Goal: Task Accomplishment & Management: Use online tool/utility

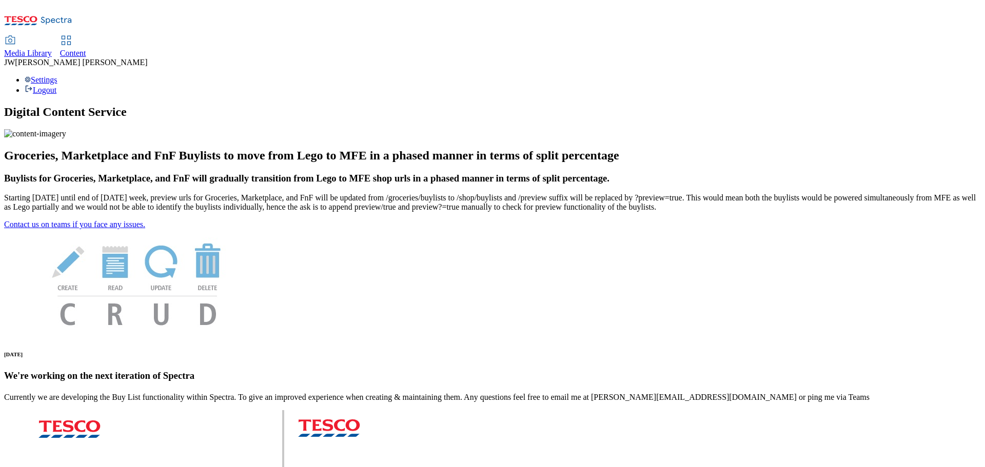
click at [52, 49] on span "Media Library" at bounding box center [28, 53] width 48 height 9
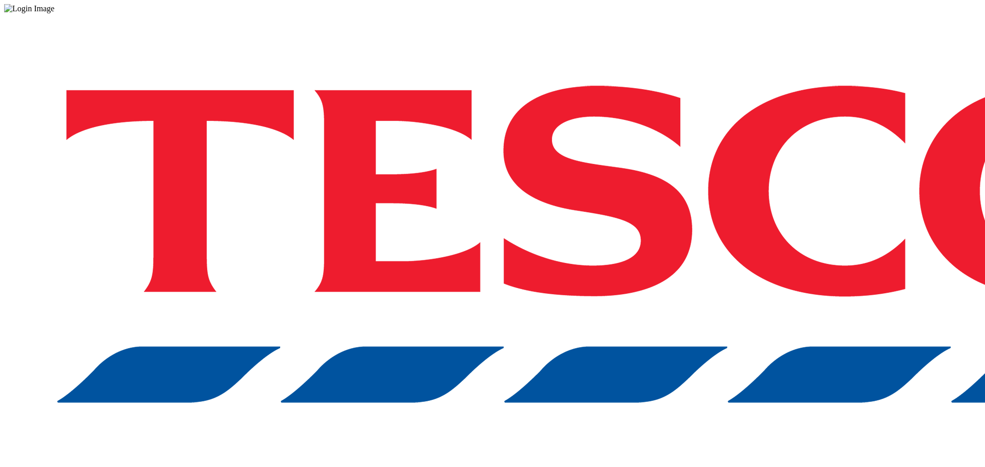
click at [666, 259] on div "Log in to the Spectra’s dashboard using [PERSON_NAME]’s credentials. If you don…" at bounding box center [492, 268] width 977 height 510
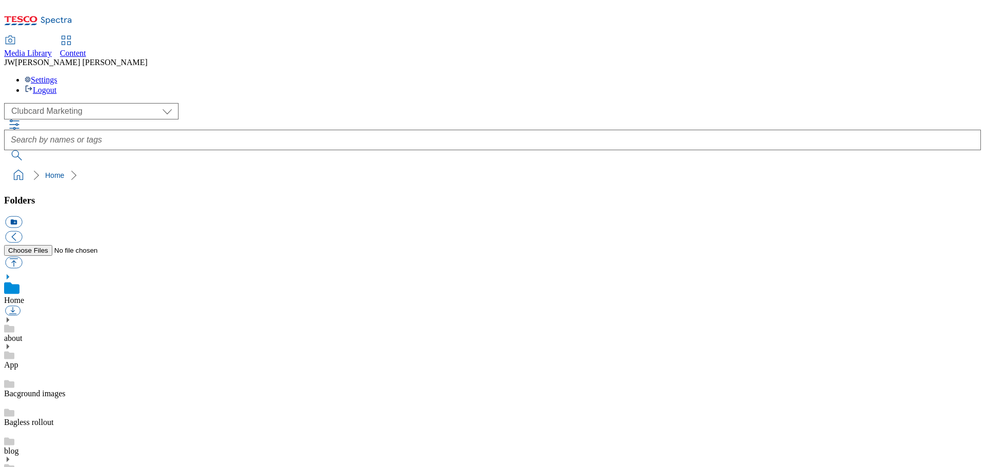
scroll to position [1, 0]
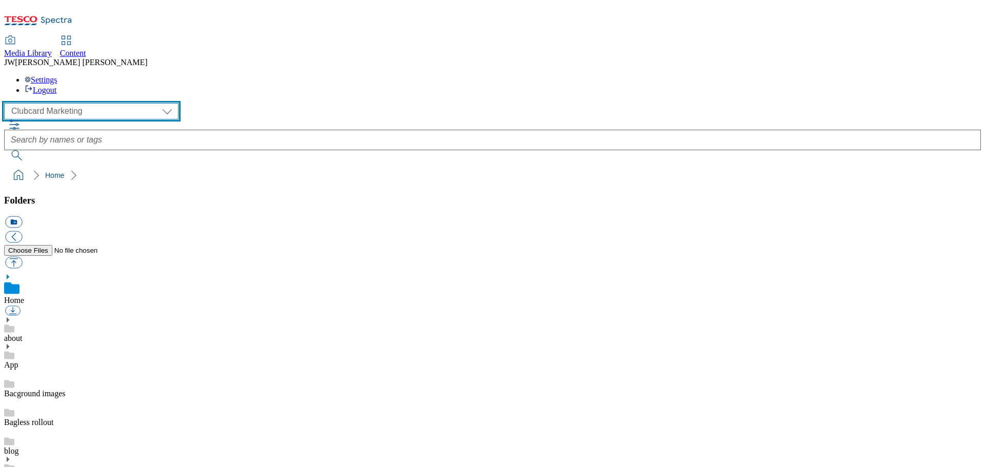
click at [77, 103] on select "Clubcard Marketing GHS Marketing UK GHS Product UK GHS ROI iGHS Marketing CE iG…" at bounding box center [91, 111] width 174 height 16
select select "flare-ghs-mktg"
click at [7, 103] on select "Clubcard Marketing GHS Marketing UK GHS Product UK GHS ROI iGHS Marketing CE iG…" at bounding box center [91, 111] width 174 height 16
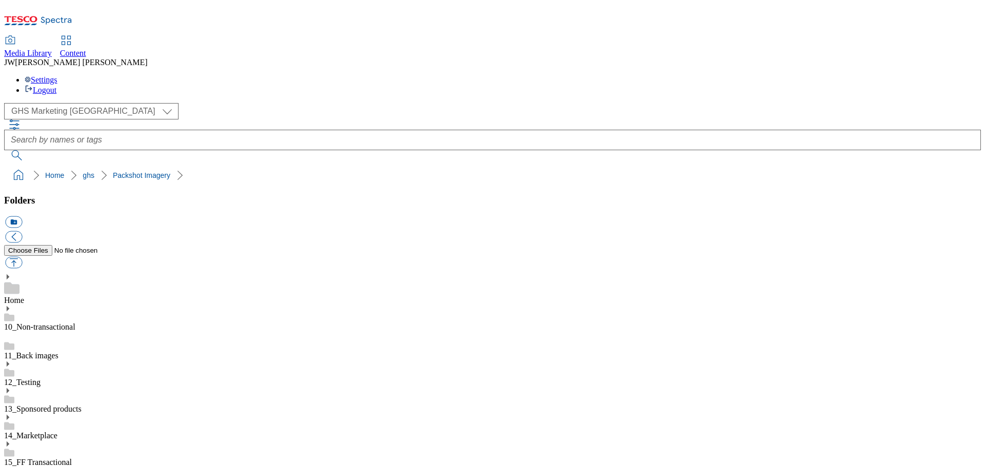
drag, startPoint x: 637, startPoint y: 205, endPoint x: 613, endPoint y: 208, distance: 24.3
type input "super_department_parties_and_seasonal"
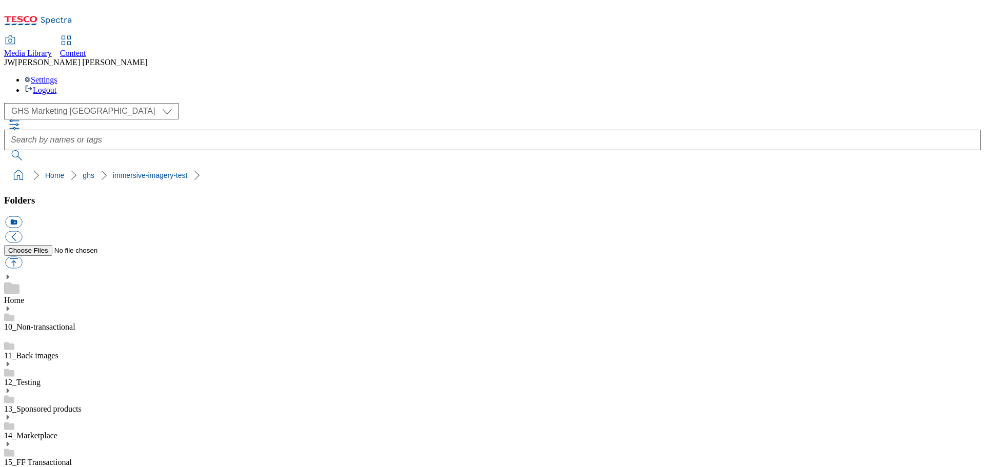
type input "whoosh_grid_super_department_parties_and_seasonal"
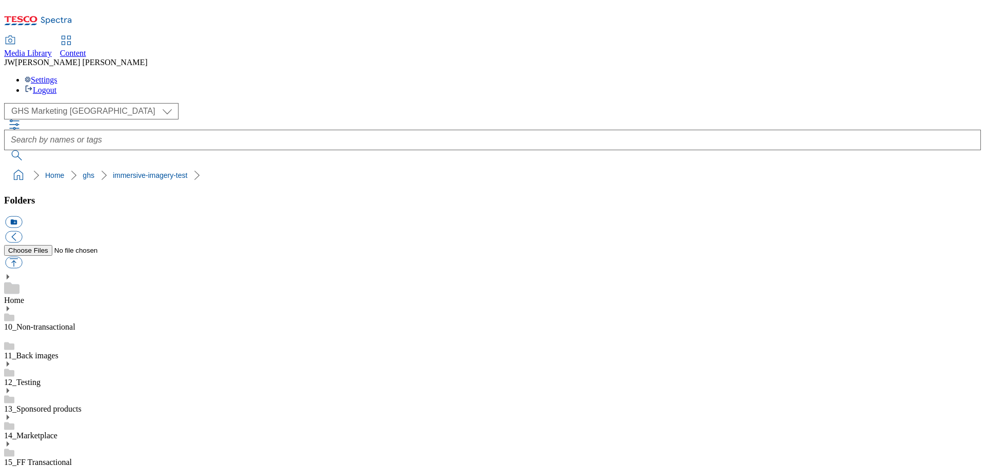
type input "whoosh_grid_super_department_parties_and_seasonal"
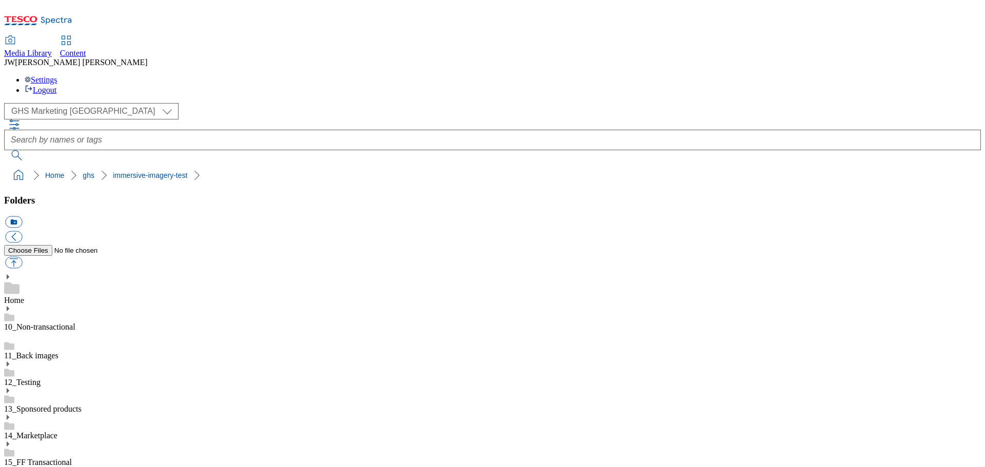
scroll to position [564, 0]
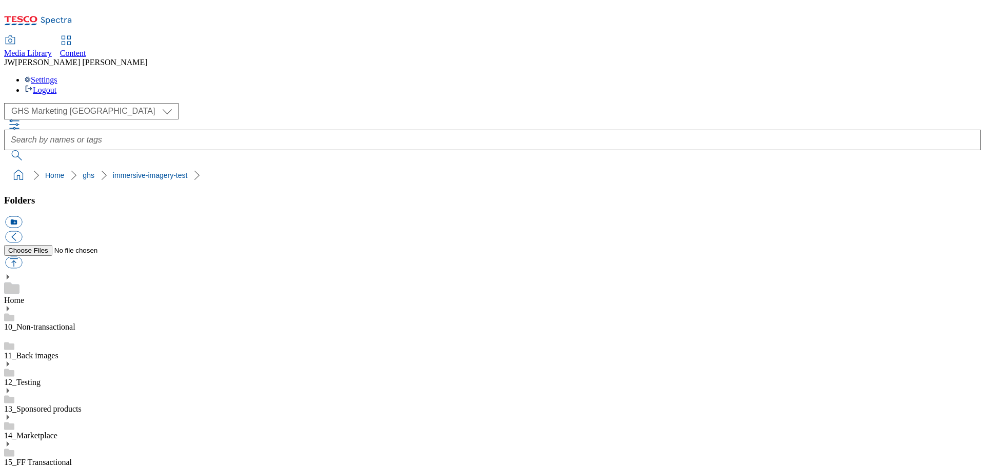
scroll to position [256, 0]
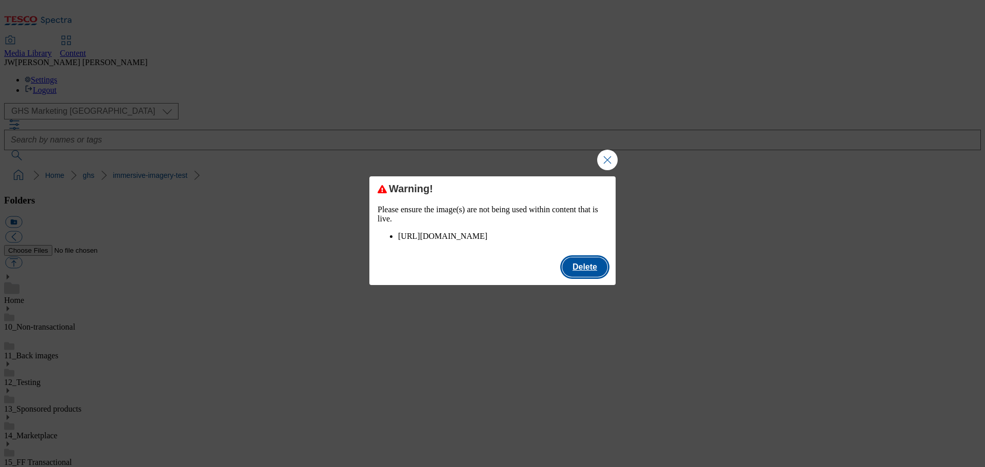
click at [592, 275] on button "Delete" at bounding box center [584, 266] width 45 height 19
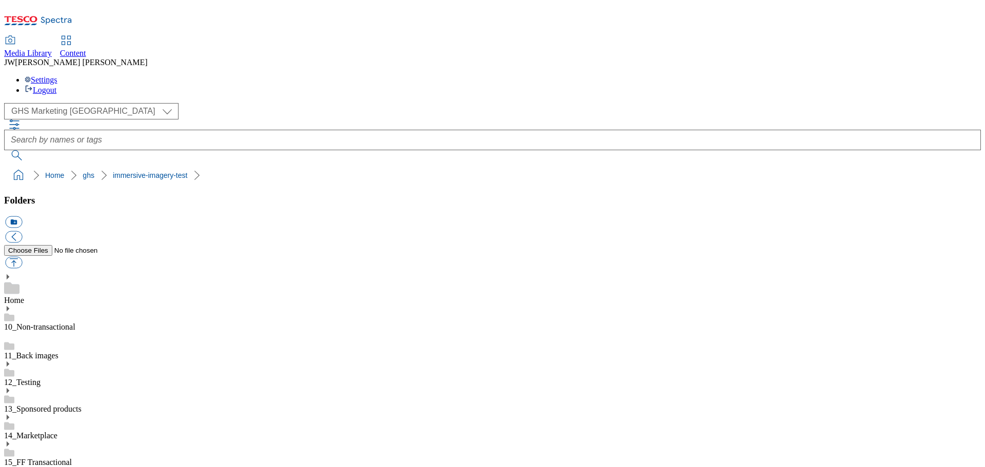
type input "whoosh_grid_super_department_parties_and_seasonal"
